Goal: Find specific page/section: Find specific page/section

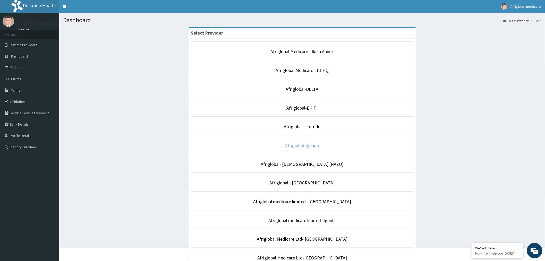
click at [295, 145] on link "Afriglobal-Igando" at bounding box center [302, 145] width 34 height 6
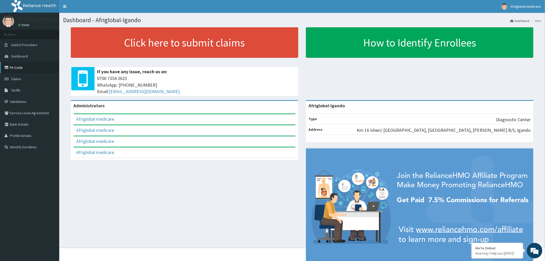
click at [22, 66] on link "PA Code" at bounding box center [29, 67] width 59 height 11
